Goal: Book appointment/travel/reservation

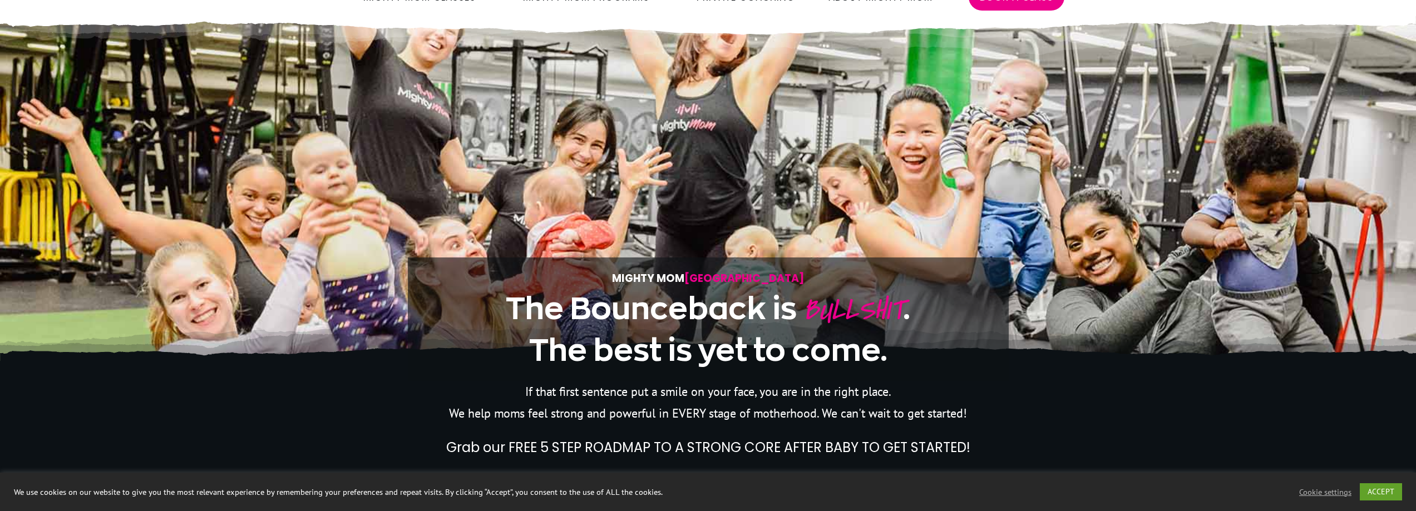
scroll to position [23, 0]
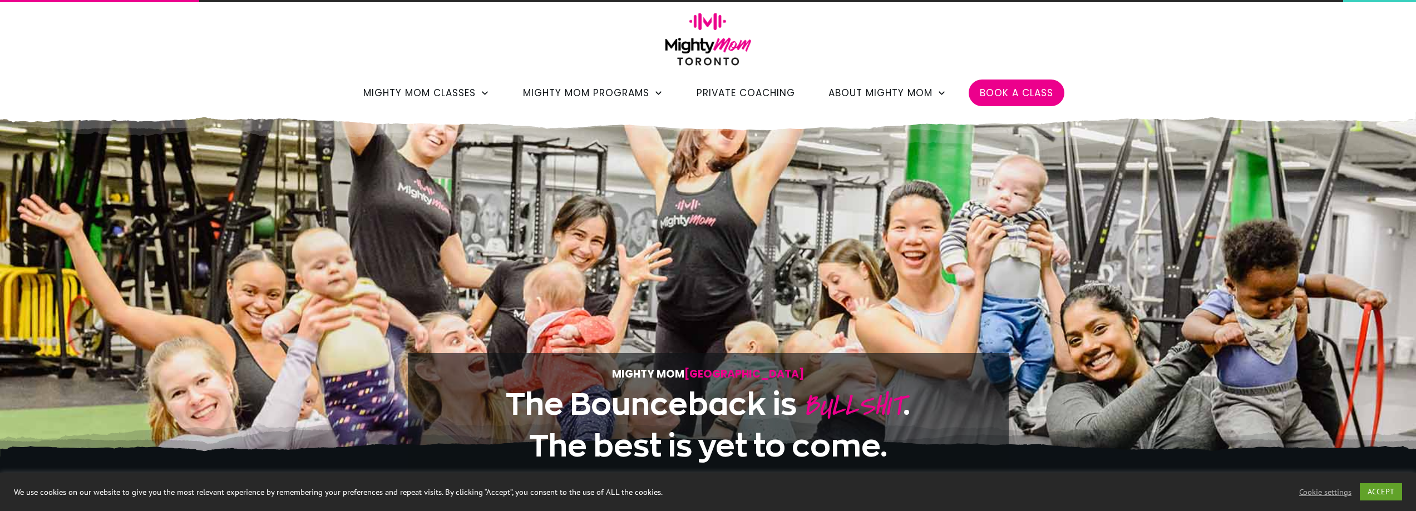
click at [997, 89] on span "Book a Class" at bounding box center [1016, 92] width 73 height 19
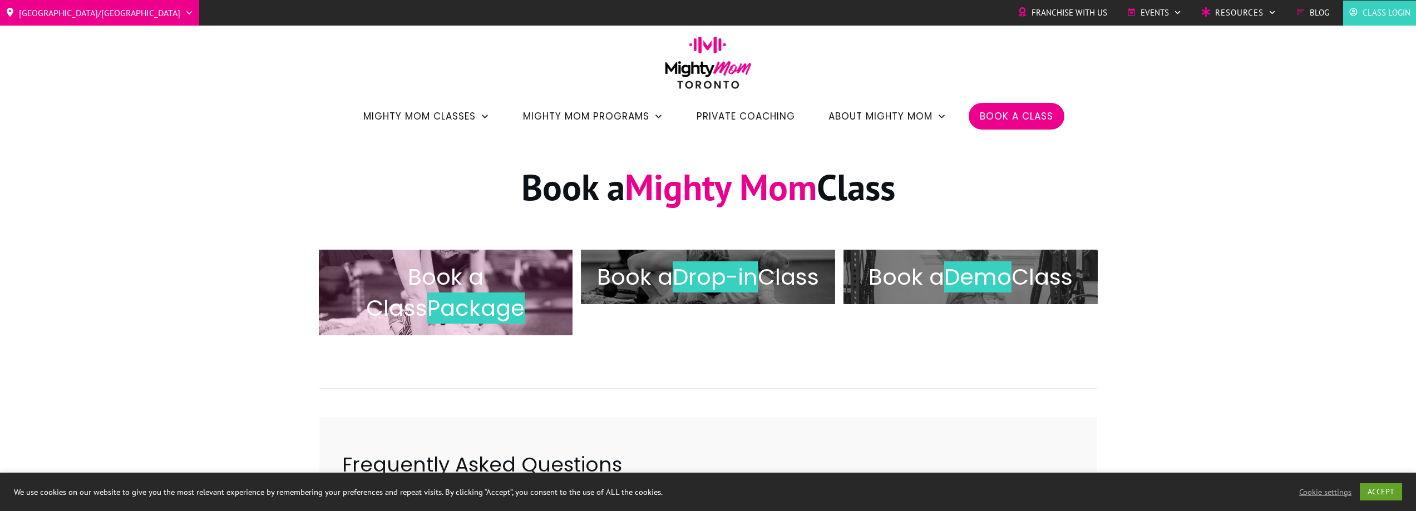
click at [491, 295] on span "Package" at bounding box center [475, 308] width 97 height 31
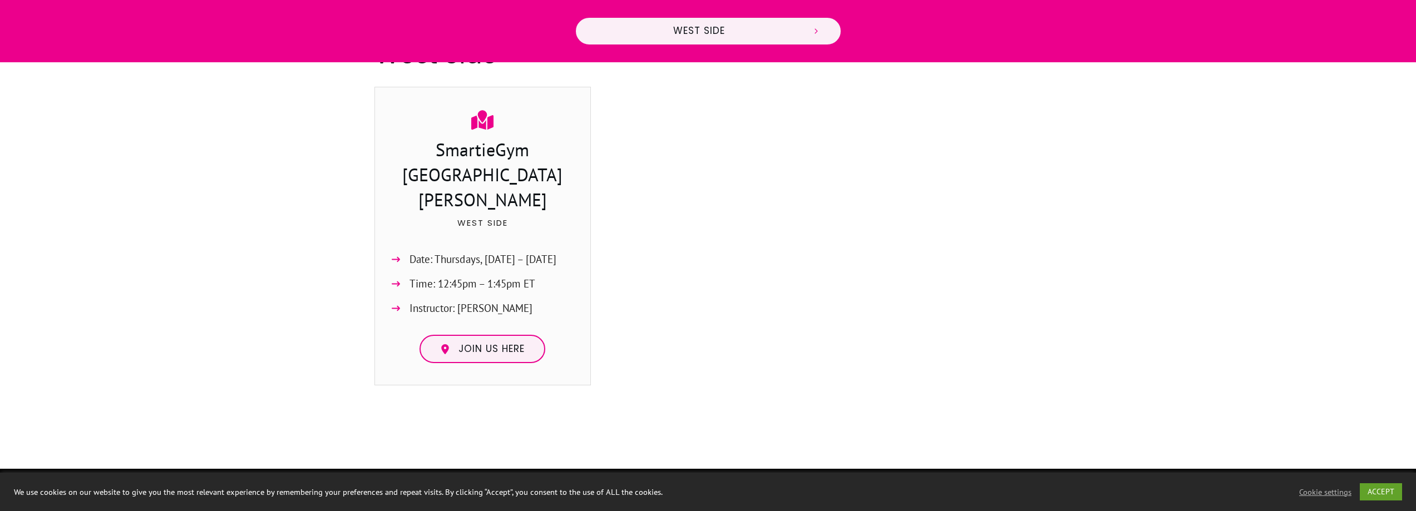
scroll to position [543, 0]
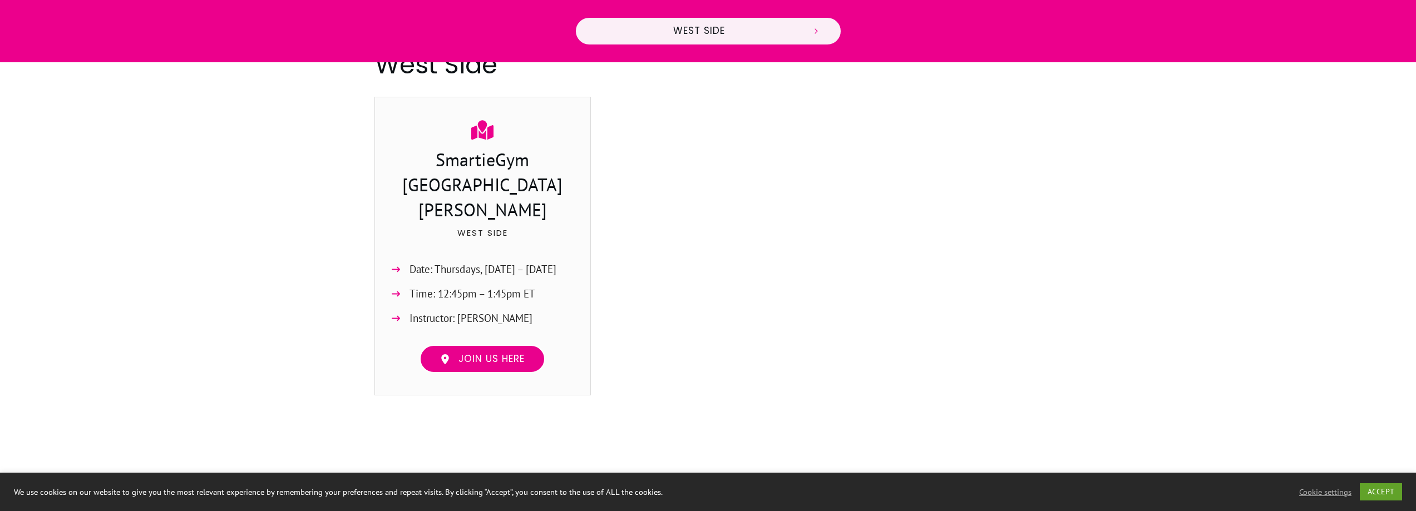
click at [519, 353] on span "Join us here" at bounding box center [491, 359] width 66 height 12
